Goal: Transaction & Acquisition: Purchase product/service

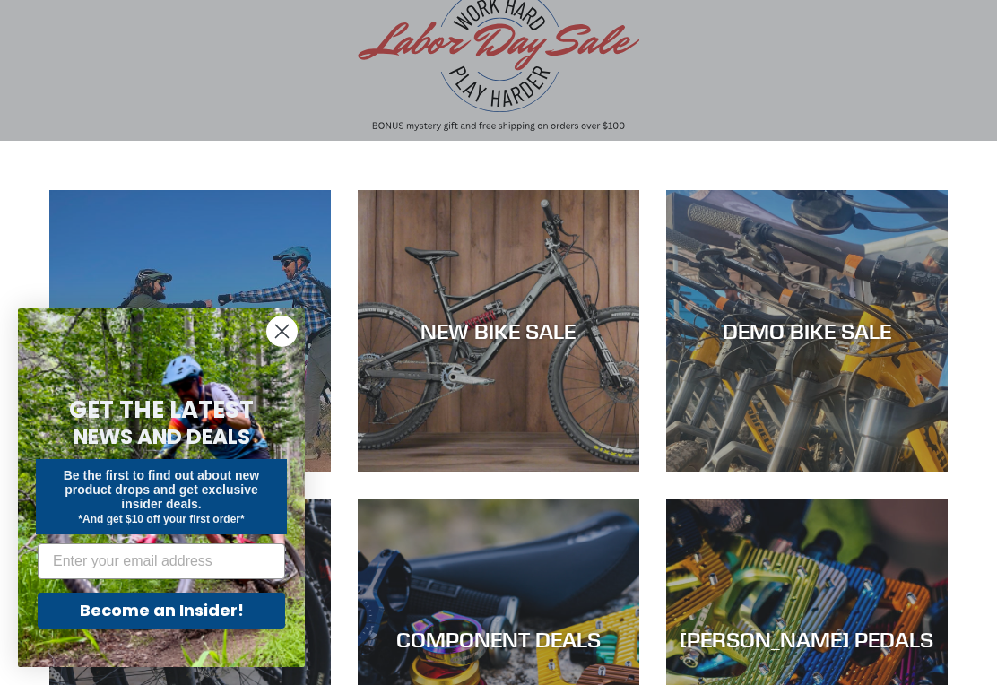
scroll to position [164, 0]
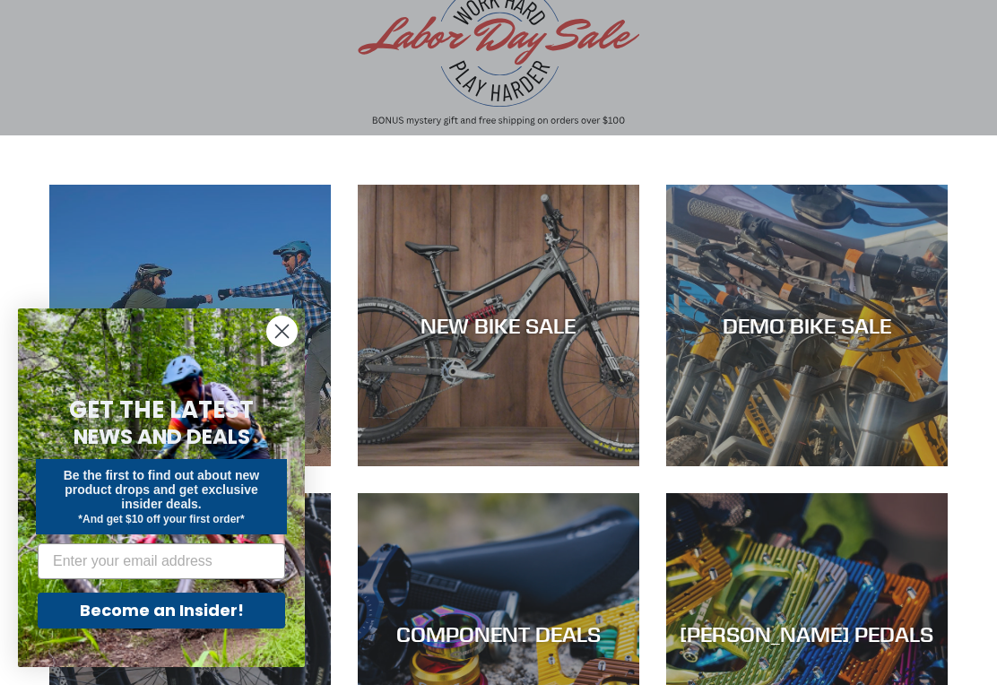
click at [894, 466] on div "DEMO BIKE SALE" at bounding box center [807, 466] width 282 height 0
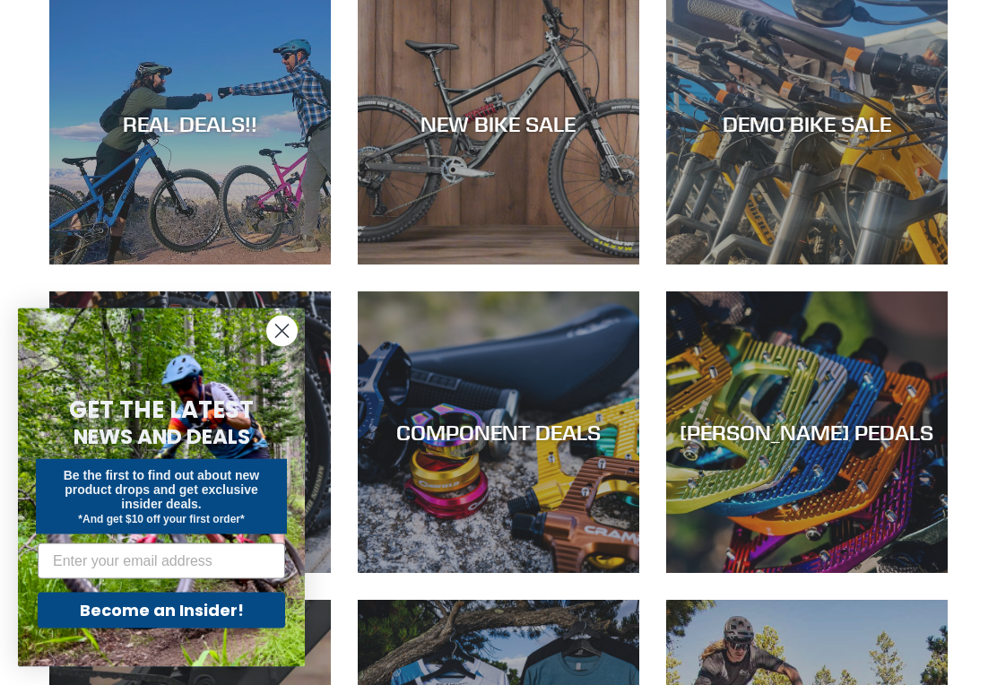
scroll to position [366, 0]
click at [278, 346] on circle "Close dialog" at bounding box center [282, 332] width 30 height 30
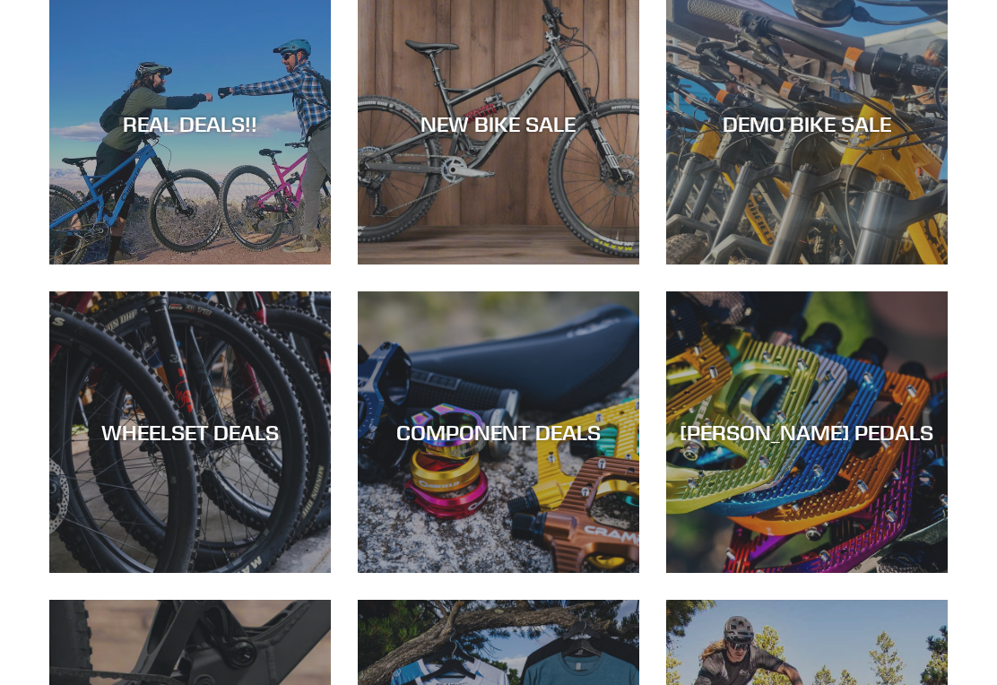
click at [130, 265] on div "REAL DEALS!!" at bounding box center [190, 265] width 282 height 0
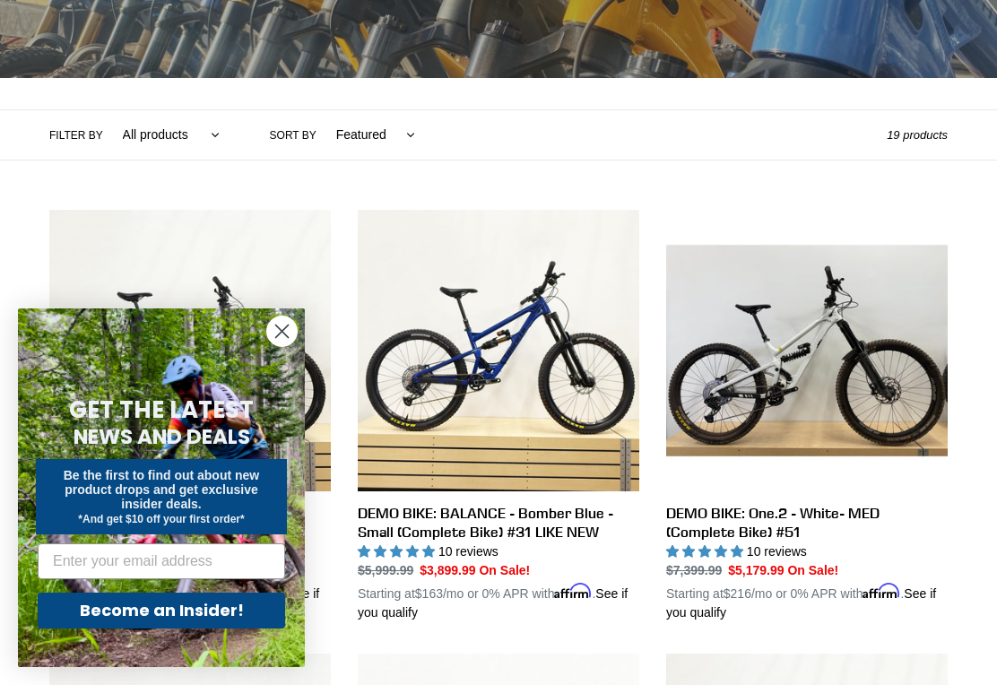
click at [268, 346] on circle "Close dialog" at bounding box center [282, 332] width 30 height 30
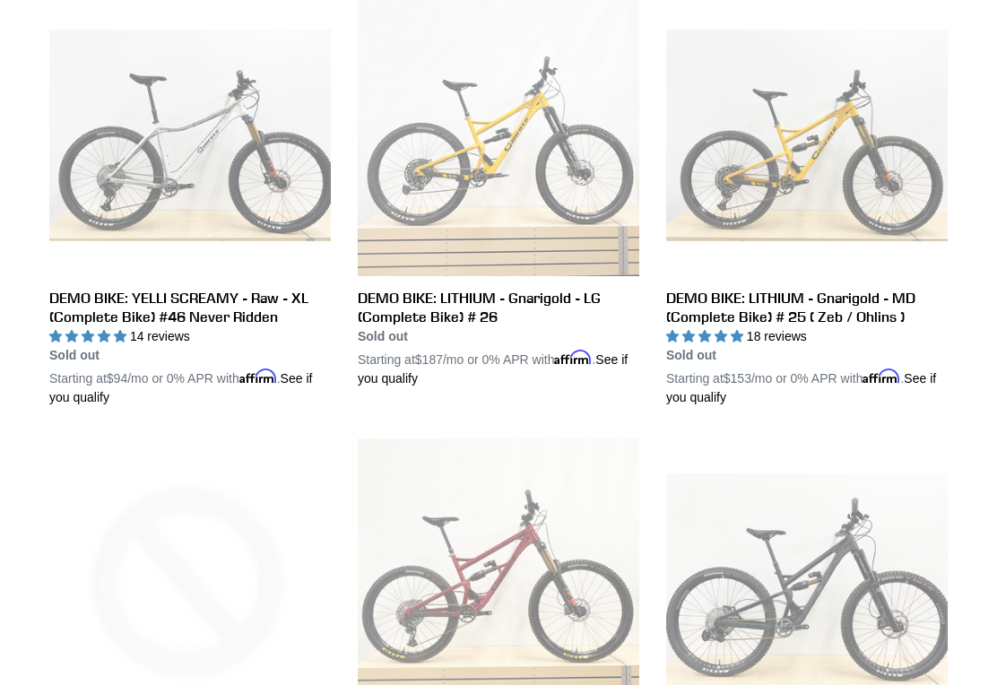
scroll to position [2290, 0]
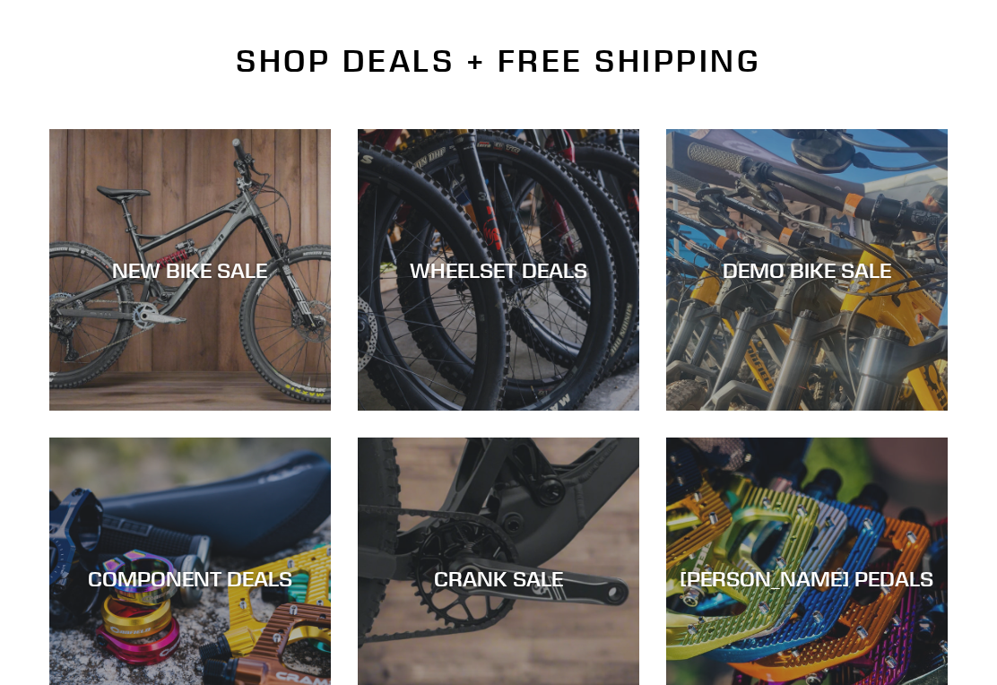
scroll to position [409, 0]
click at [867, 277] on div "DEMO BIKE SALE" at bounding box center [807, 271] width 282 height 26
click at [147, 411] on div "NEW BIKE SALE" at bounding box center [190, 411] width 282 height 0
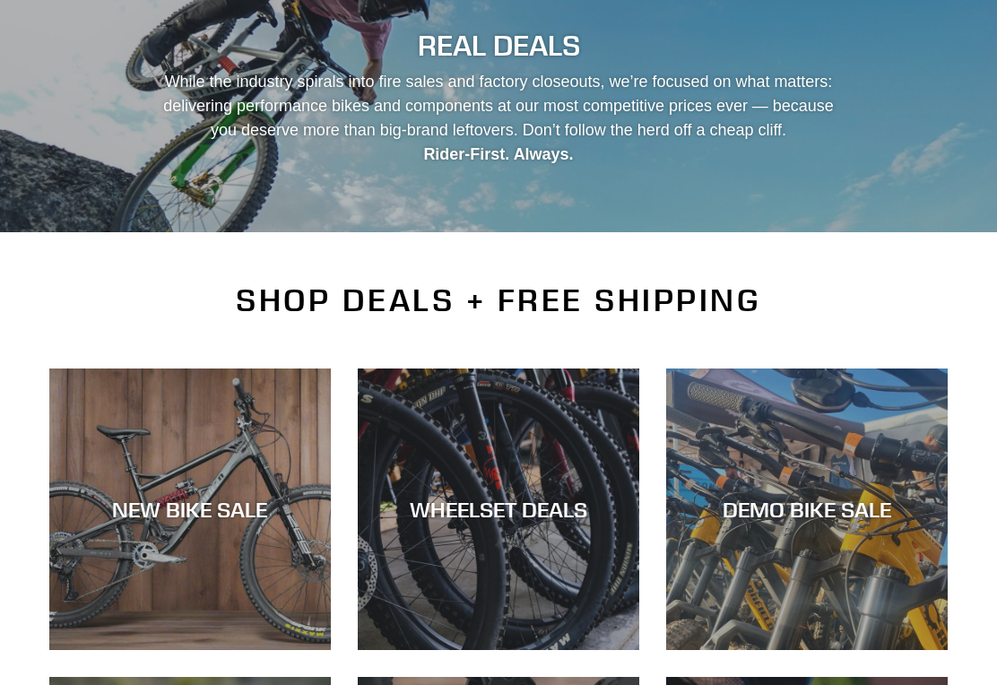
scroll to position [170, 0]
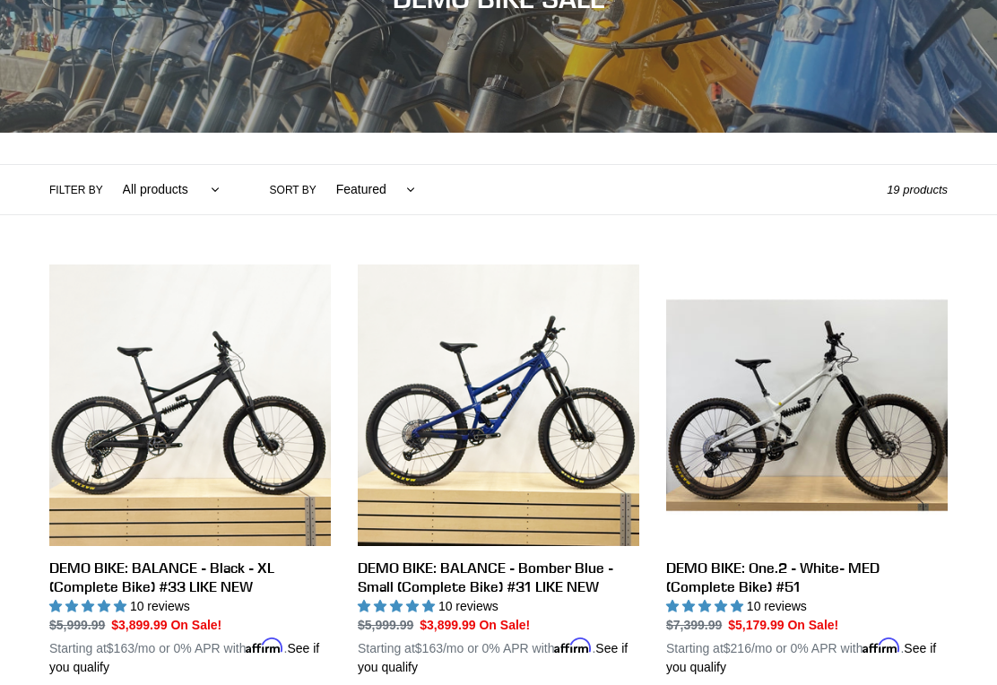
scroll to position [246, 0]
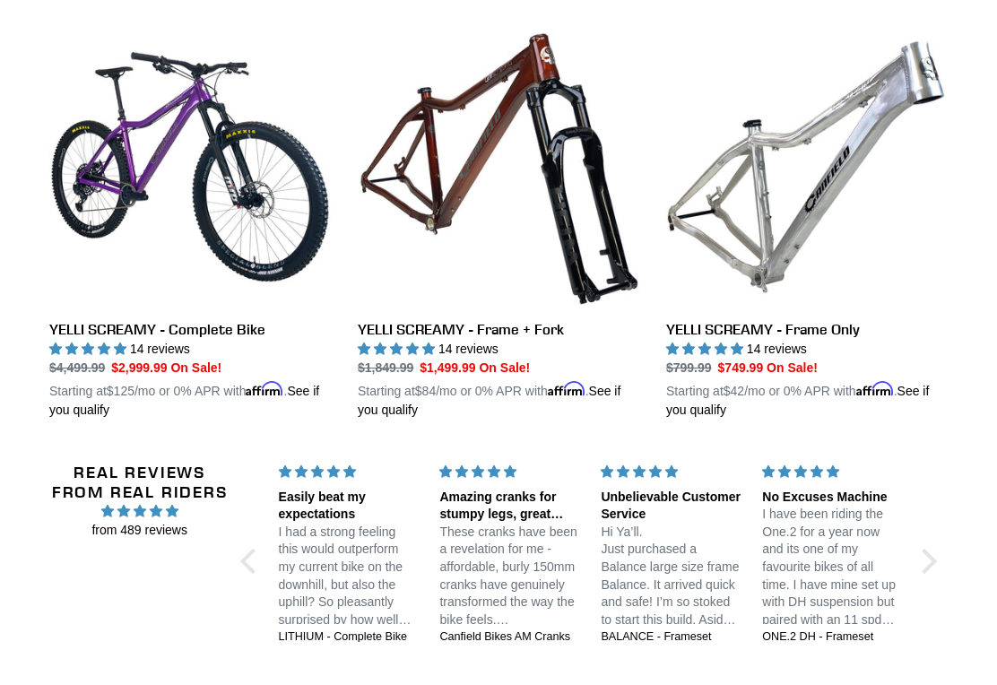
scroll to position [3057, 0]
click at [814, 213] on link "YELLI SCREAMY - Frame Only" at bounding box center [807, 223] width 282 height 394
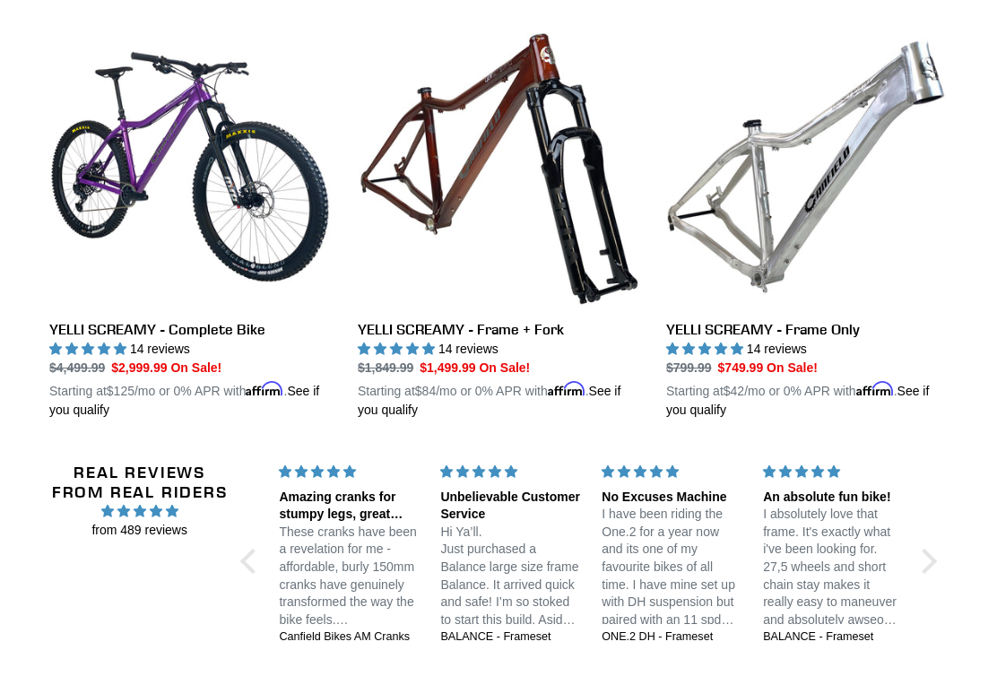
scroll to position [3085, 0]
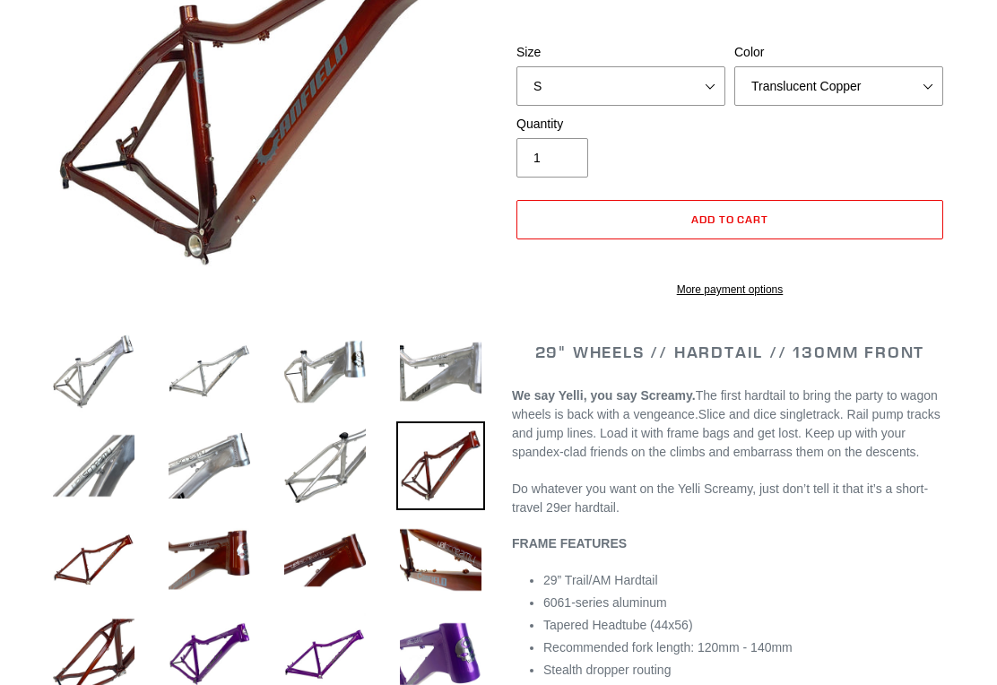
select select "highest-rating"
click at [205, 379] on img at bounding box center [209, 371] width 89 height 89
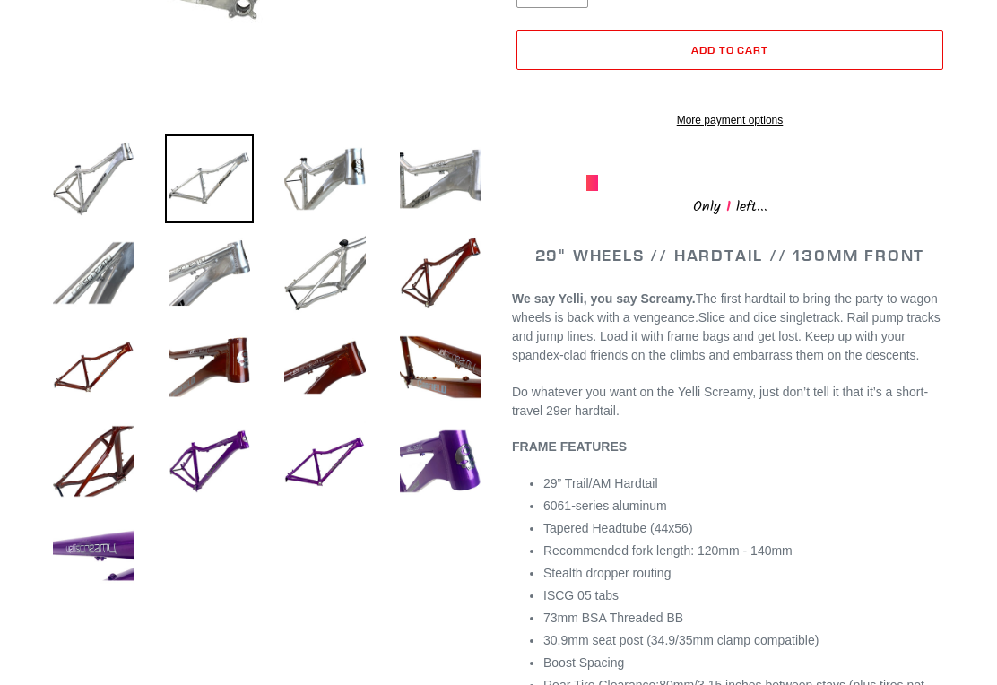
scroll to position [544, 0]
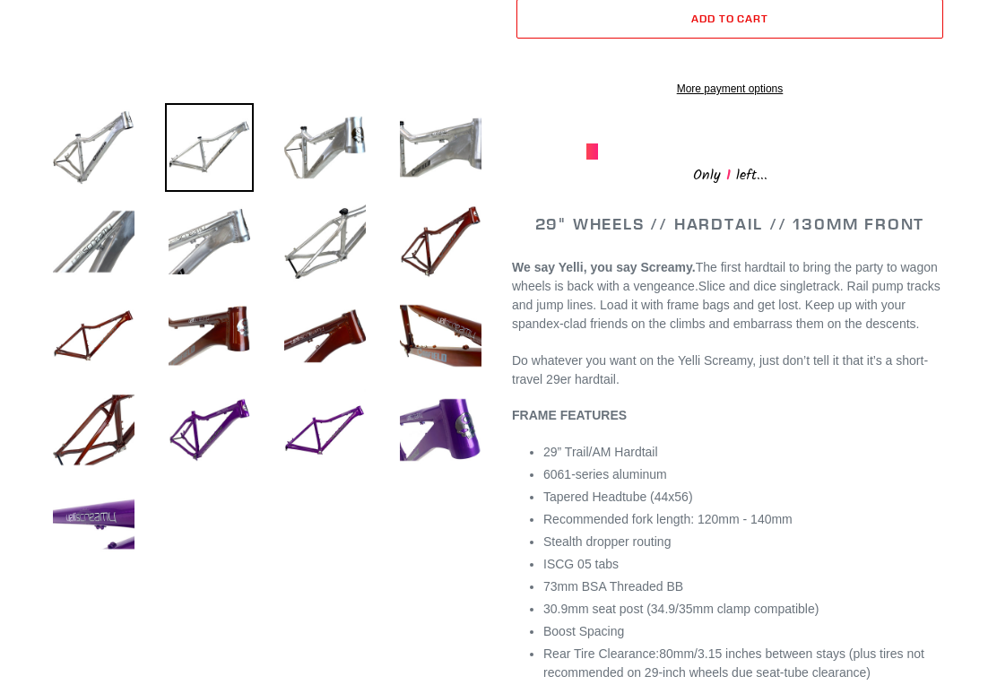
click at [201, 233] on img at bounding box center [209, 241] width 89 height 89
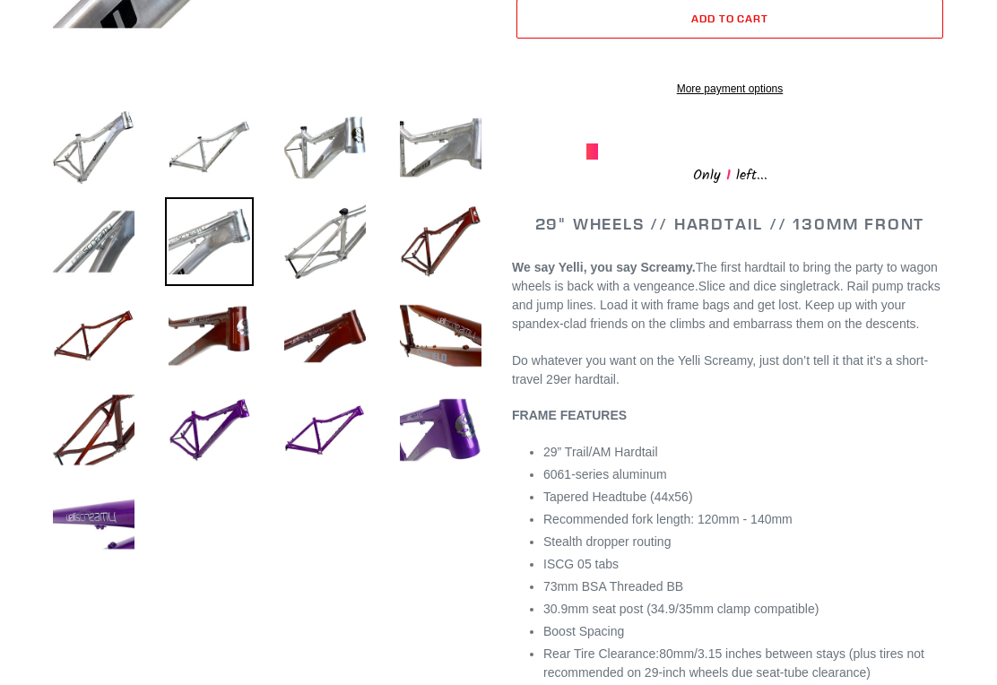
click at [312, 154] on img at bounding box center [325, 147] width 89 height 89
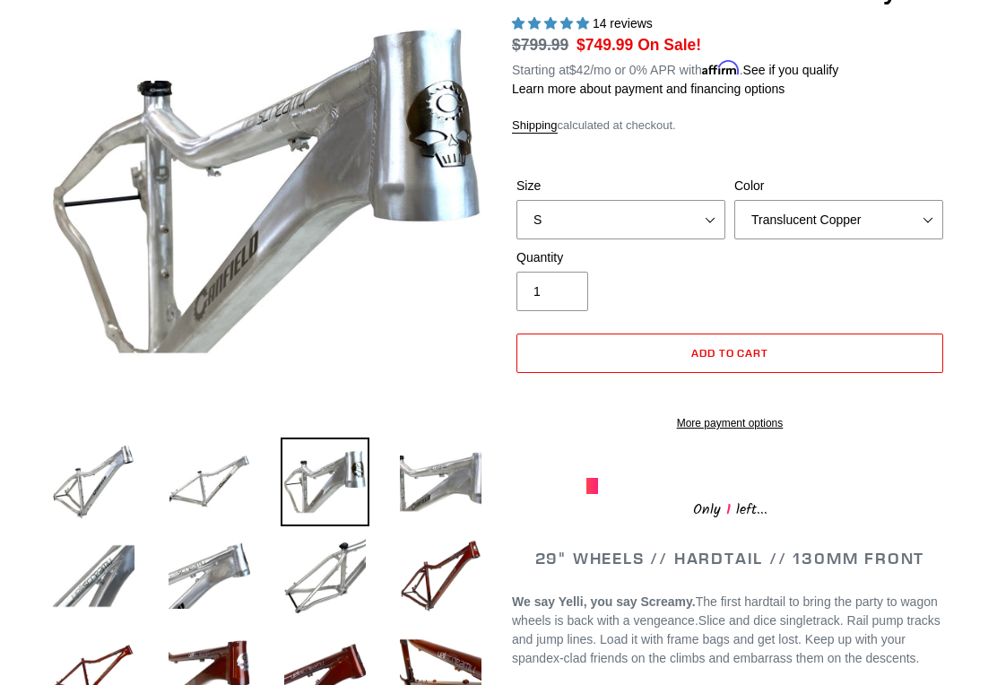
scroll to position [210, 0]
